Goal: Task Accomplishment & Management: Use online tool/utility

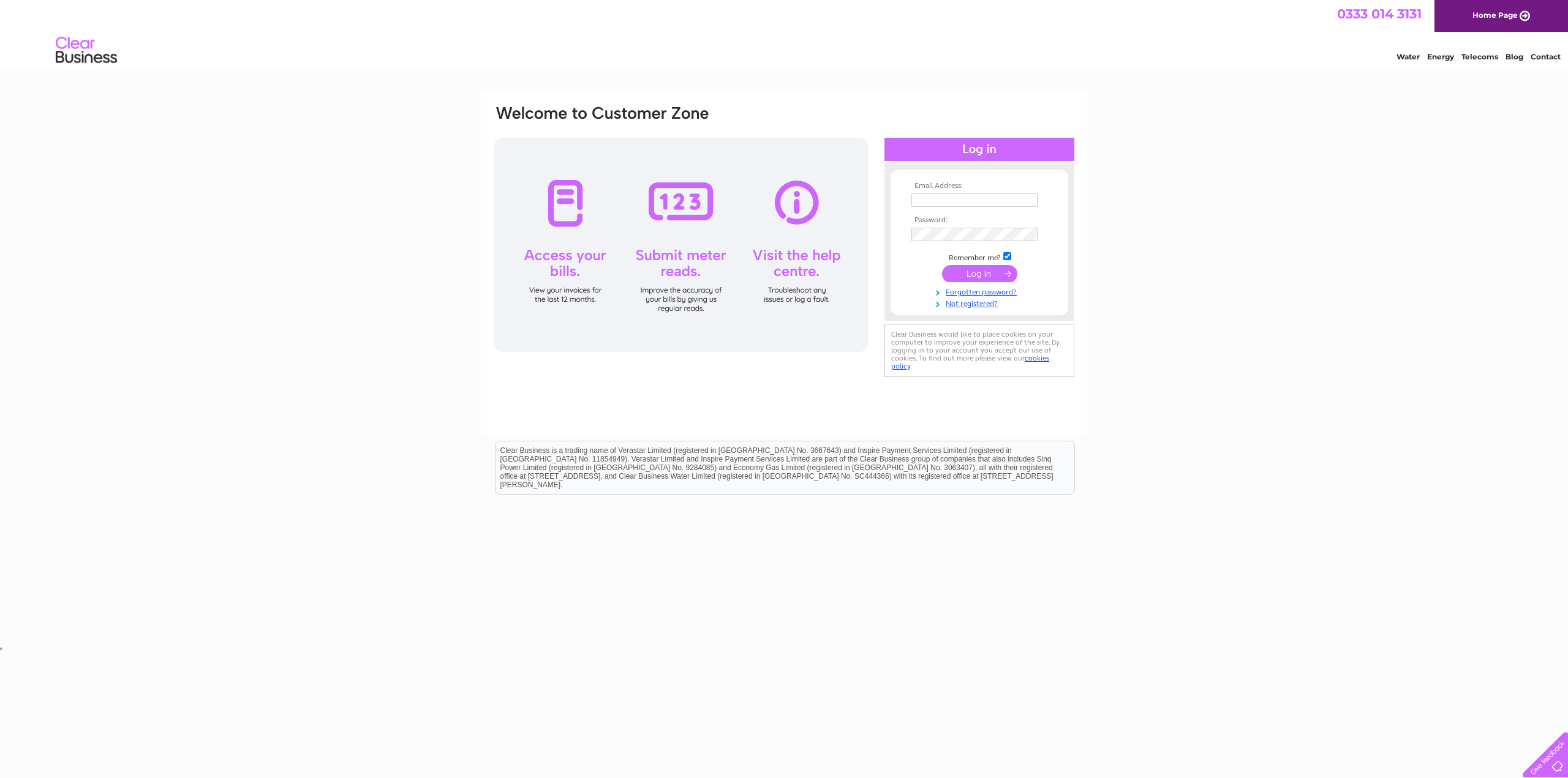
type input "Jerome@avicena.tech"
click at [987, 279] on input "submit" at bounding box center [980, 273] width 75 height 17
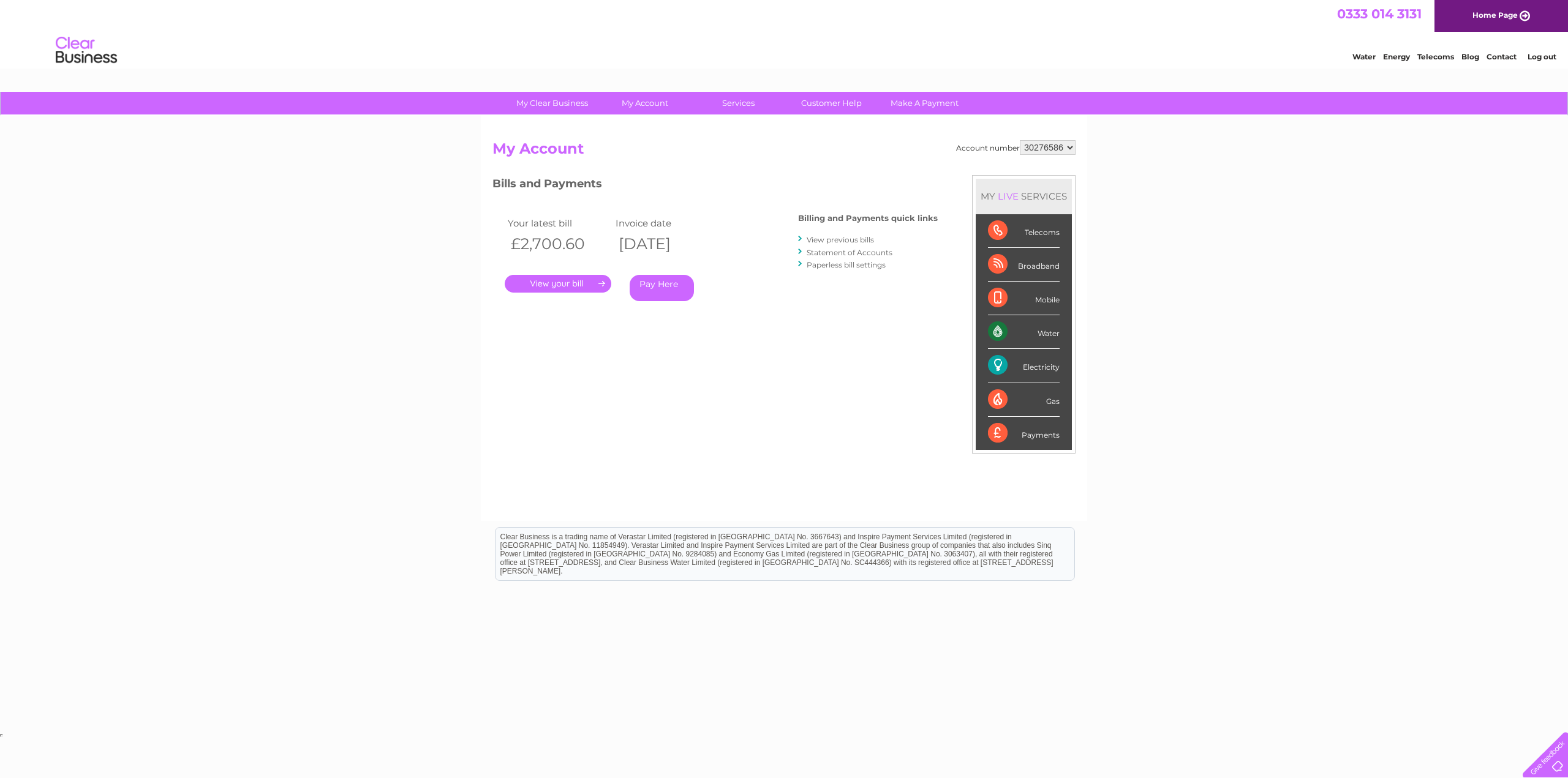
click at [741, 378] on div "Account number 30276586 My Account MY LIVE SERVICES Telecoms Broadband Mobile W…" at bounding box center [784, 324] width 583 height 369
click at [73, 63] on img at bounding box center [86, 50] width 63 height 38
drag, startPoint x: 67, startPoint y: 47, endPoint x: 141, endPoint y: 93, distance: 87.1
click at [67, 47] on img at bounding box center [86, 50] width 63 height 38
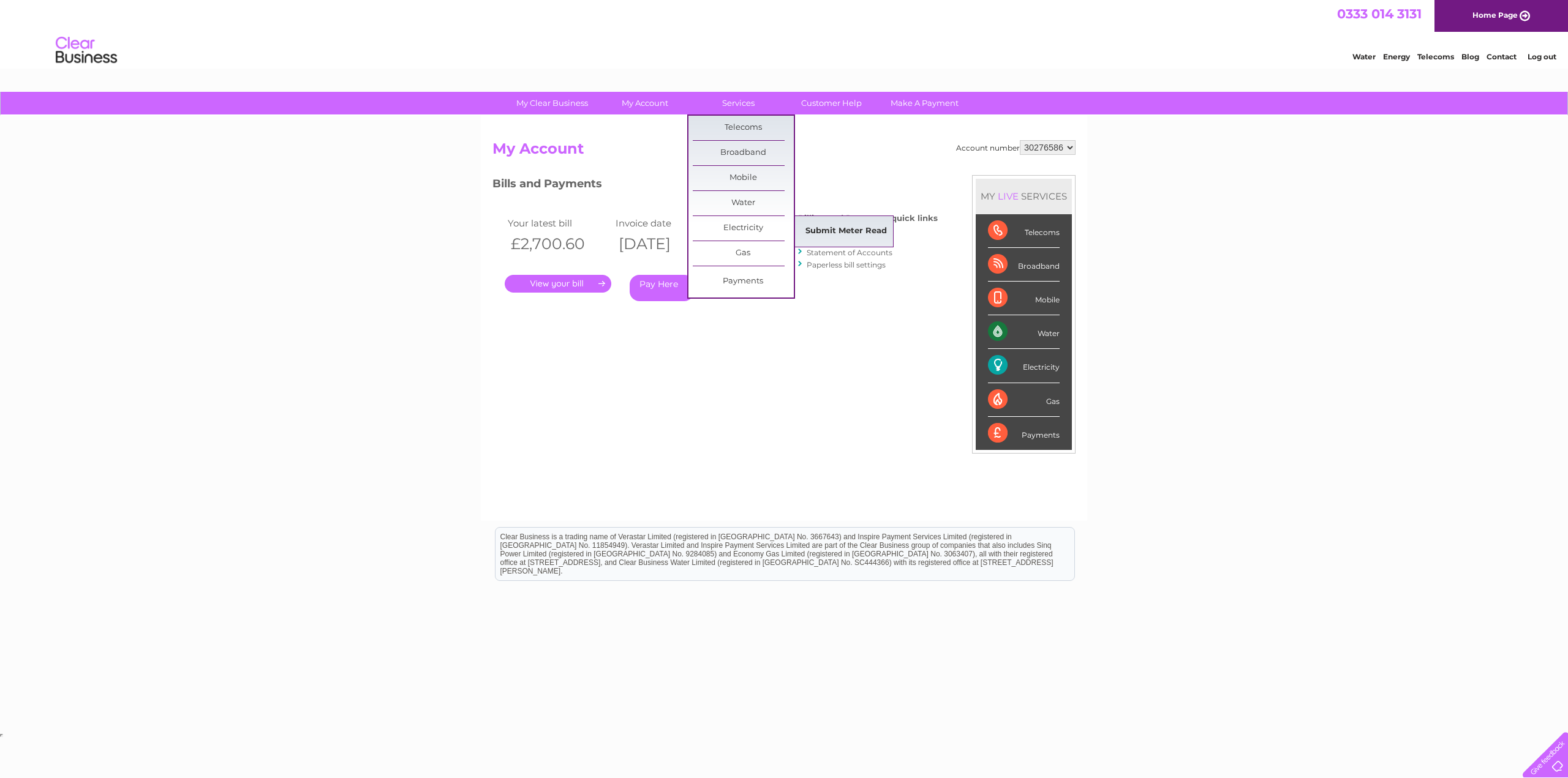
click at [839, 231] on link "Submit Meter Read" at bounding box center [846, 231] width 101 height 24
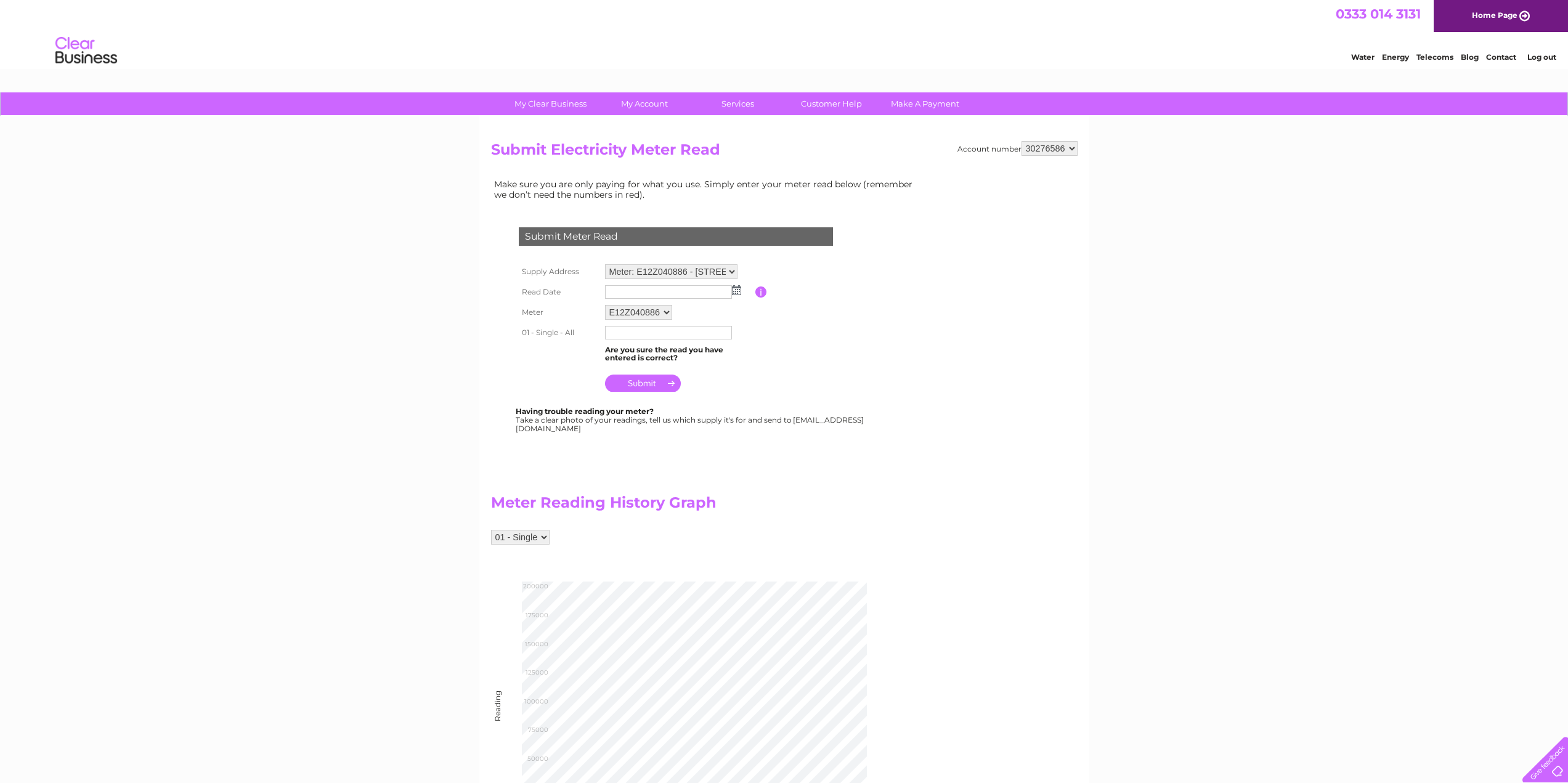
click at [735, 288] on img at bounding box center [736, 290] width 9 height 10
click at [659, 396] on link "30" at bounding box center [655, 398] width 17 height 13
type input "2025/09/30"
click at [639, 338] on input "text" at bounding box center [668, 332] width 127 height 13
type input "174942"
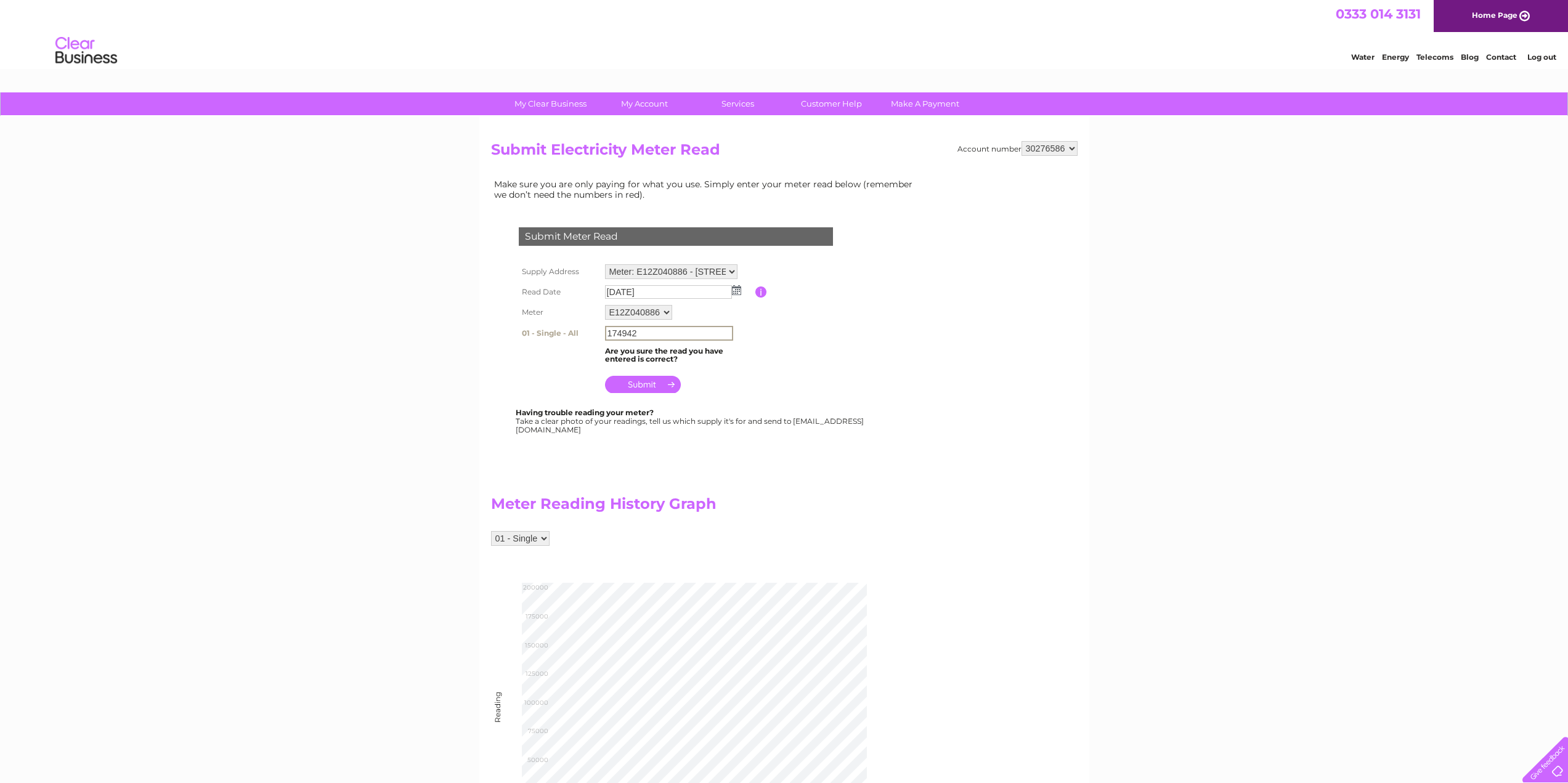
click at [633, 384] on input "submit" at bounding box center [643, 384] width 76 height 17
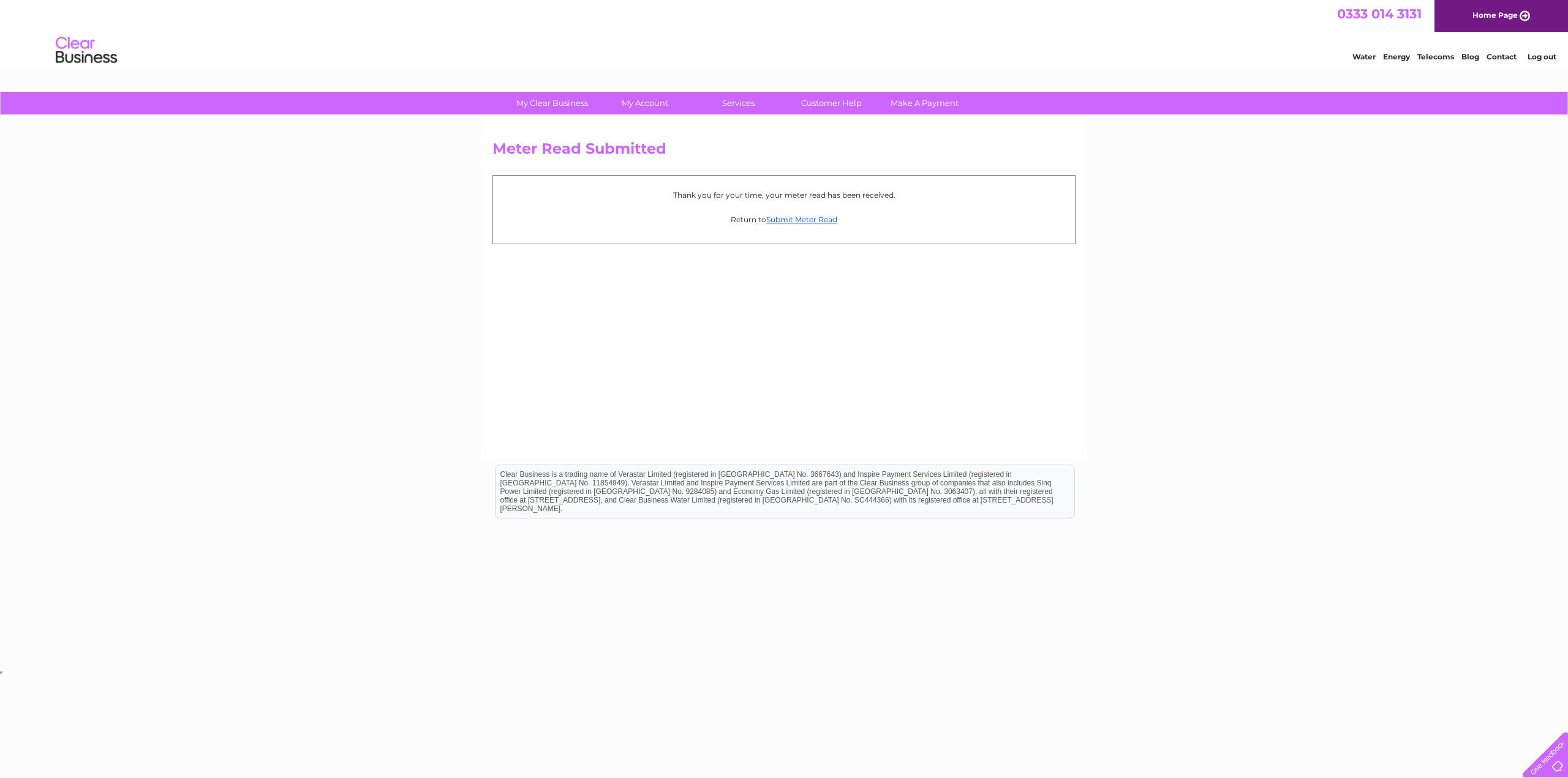
click at [1548, 55] on link "Log out" at bounding box center [1541, 56] width 29 height 9
